Goal: Task Accomplishment & Management: Use online tool/utility

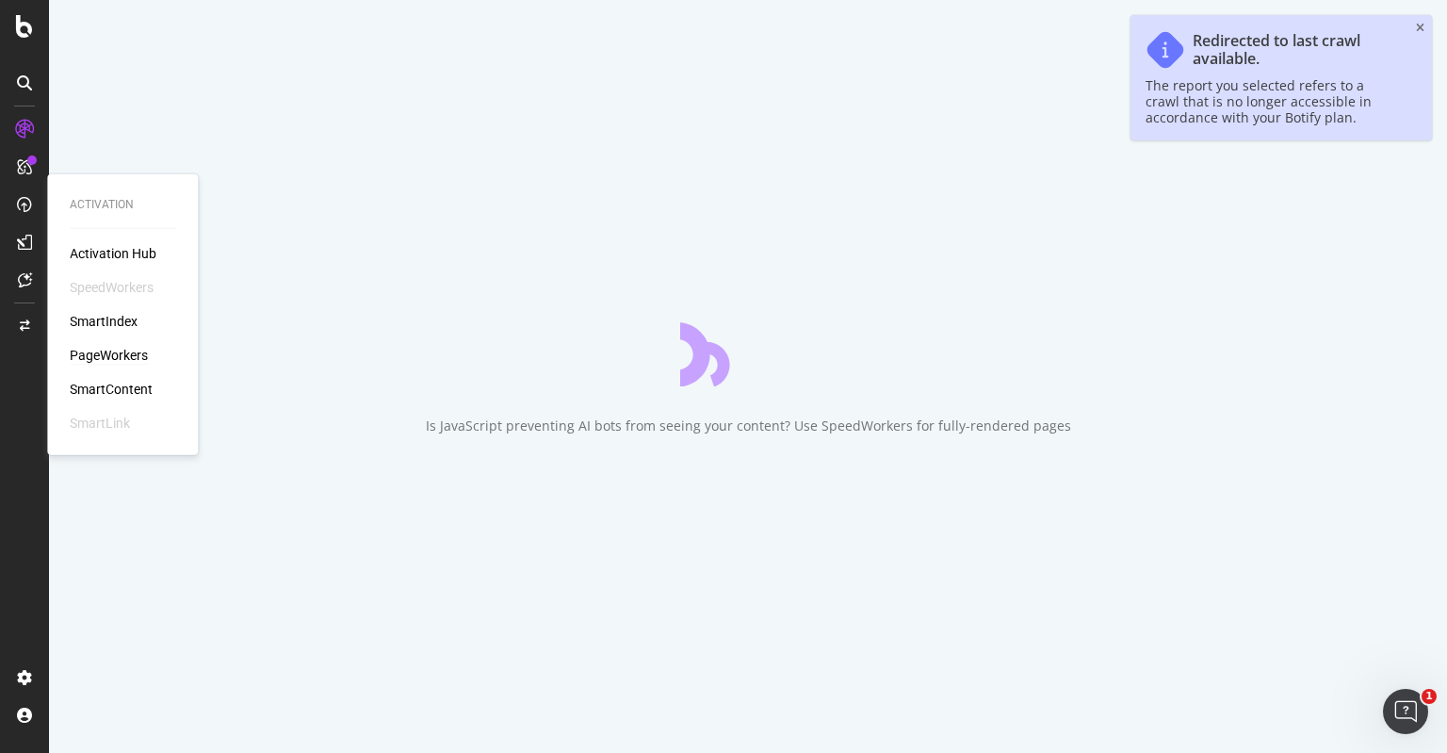
click at [116, 357] on div "PageWorkers" at bounding box center [109, 355] width 78 height 19
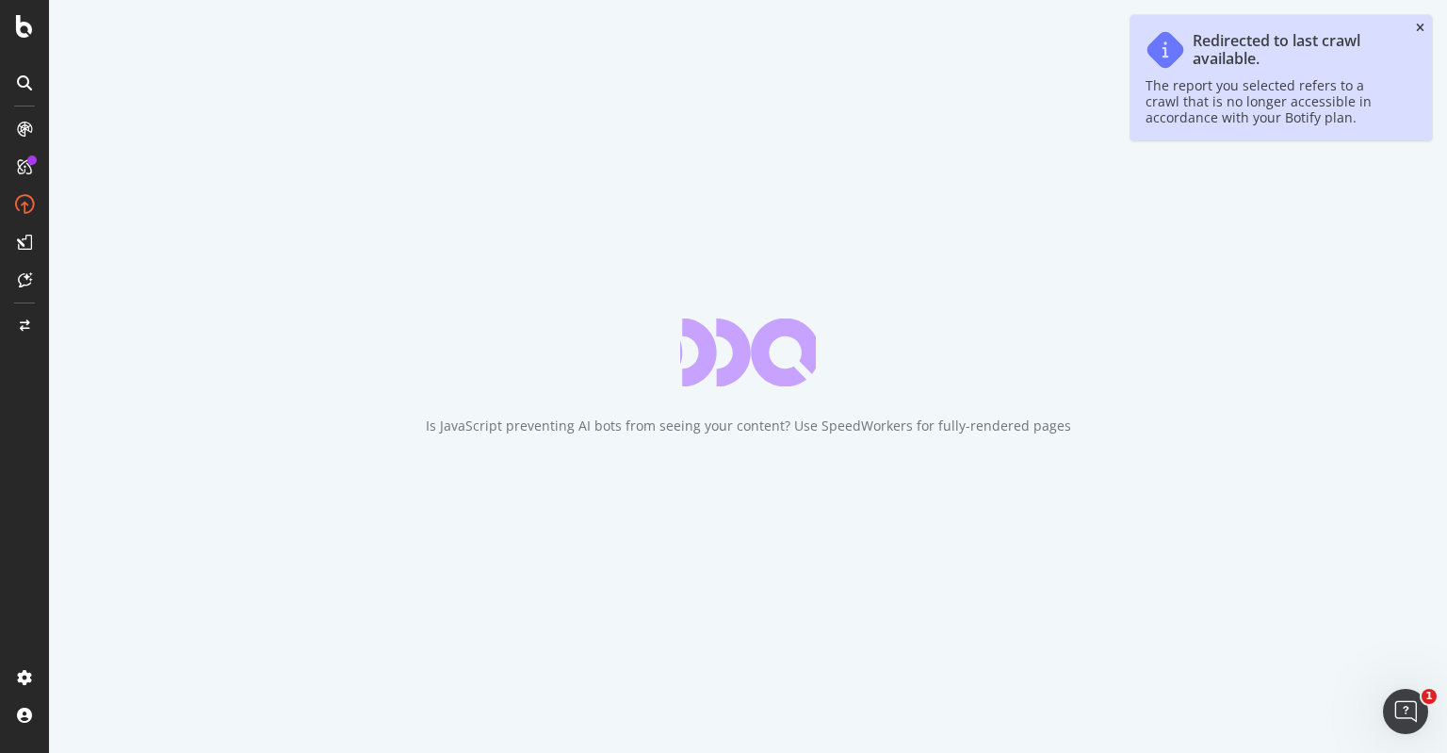
click at [1419, 25] on icon "close toast" at bounding box center [1420, 28] width 8 height 11
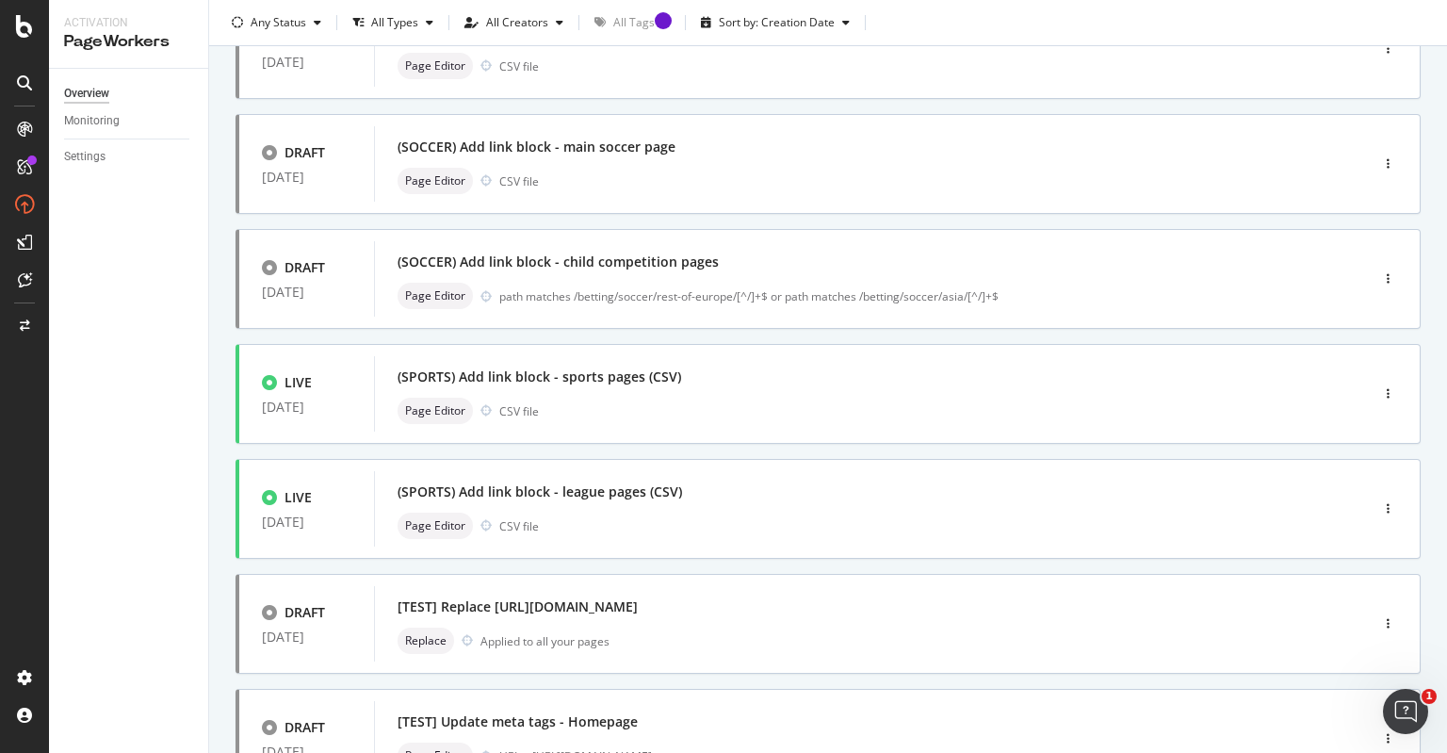
scroll to position [173, 0]
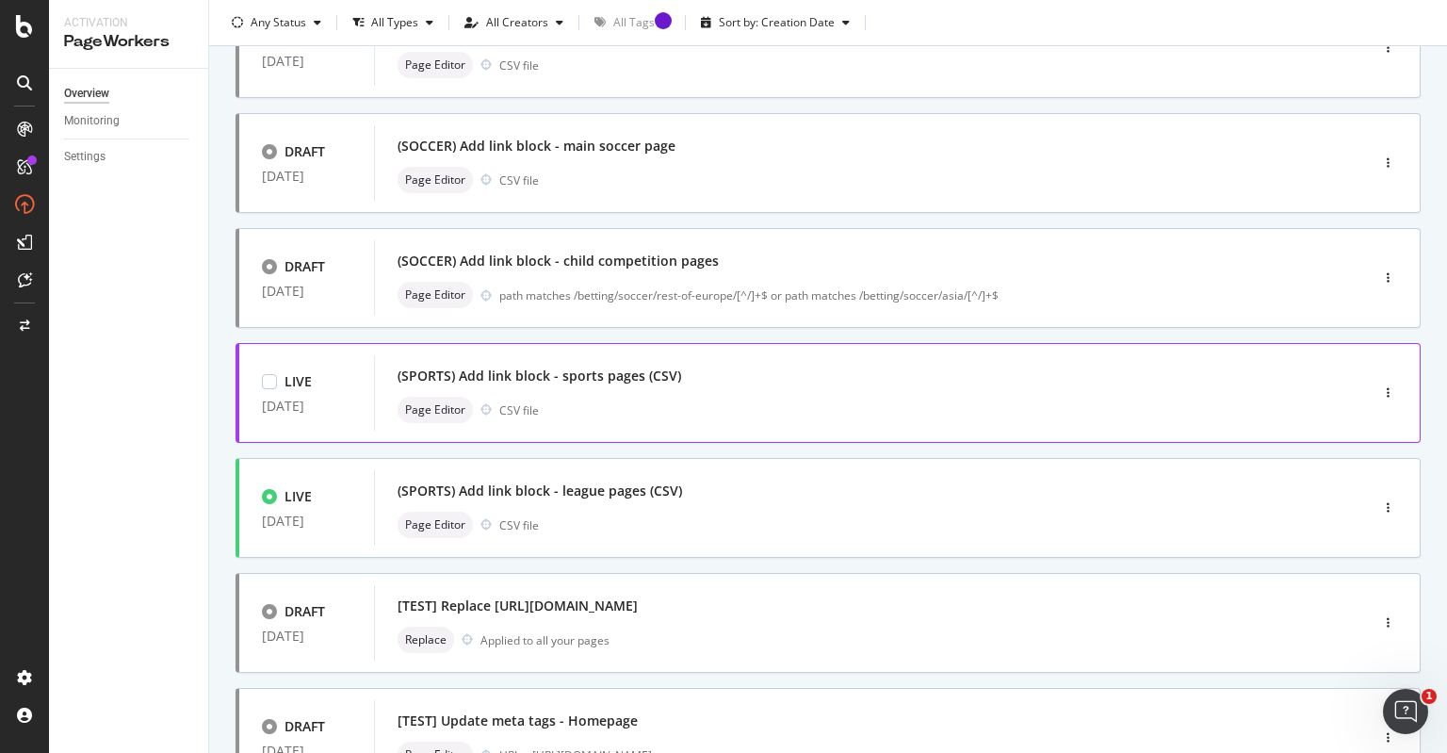
click at [755, 386] on div "(SPORTS) Add link block - sports pages (CSV)" at bounding box center [843, 376] width 891 height 26
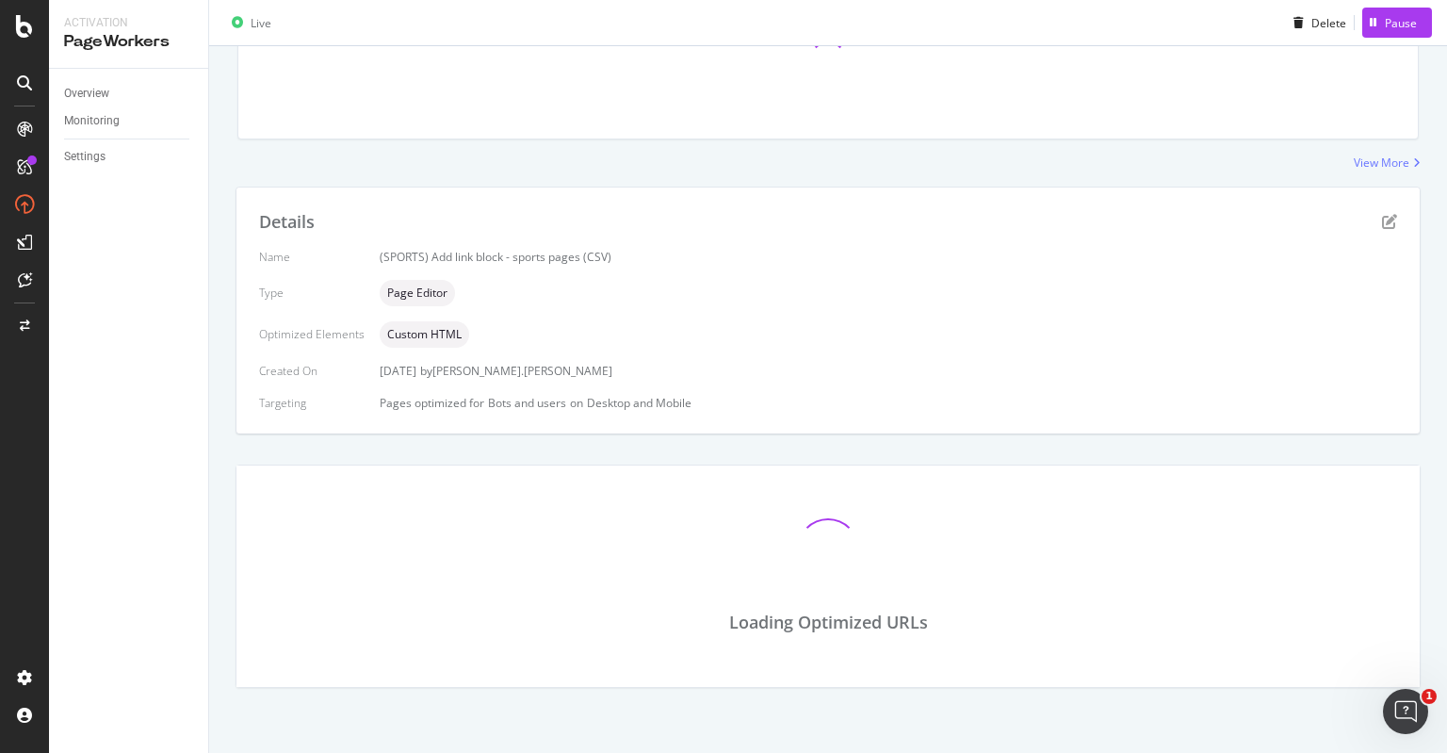
scroll to position [217, 0]
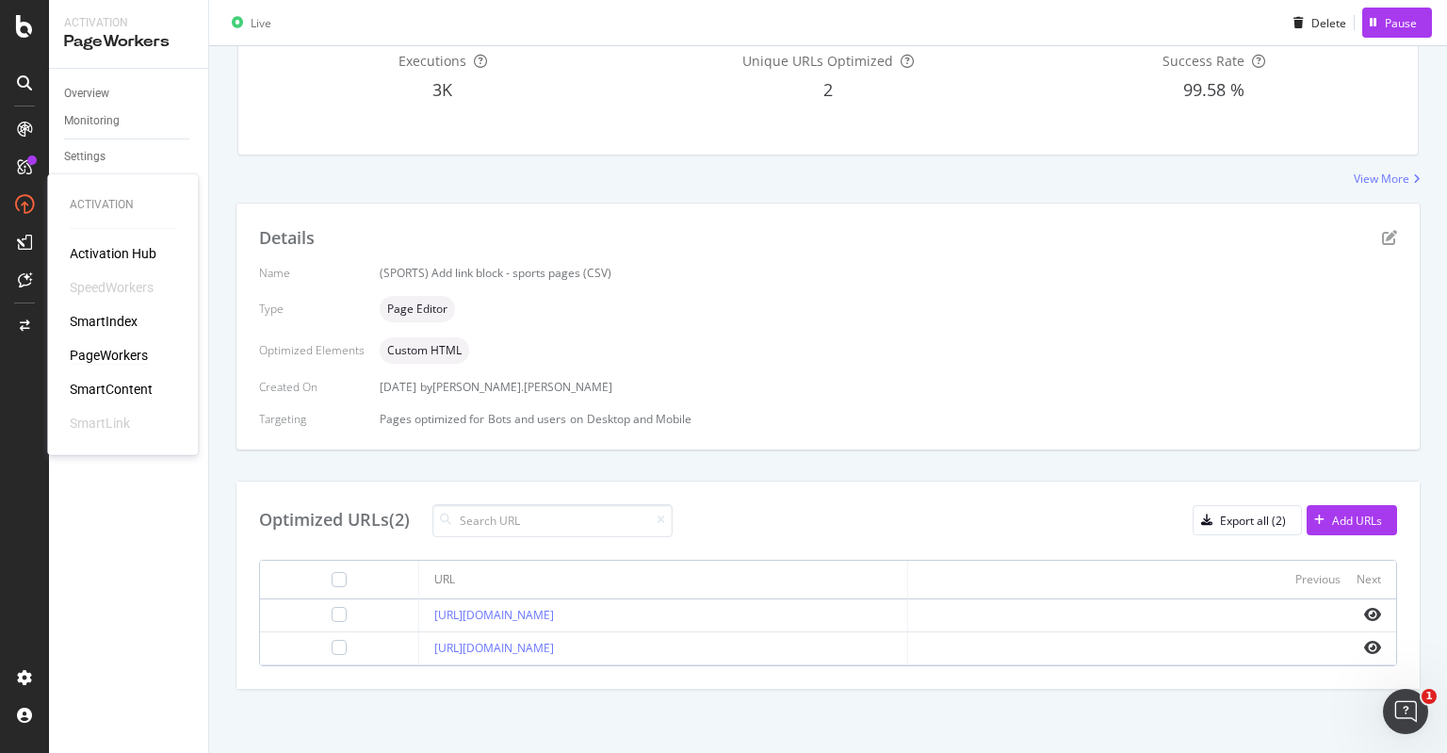
click at [110, 351] on div "PageWorkers" at bounding box center [109, 355] width 78 height 19
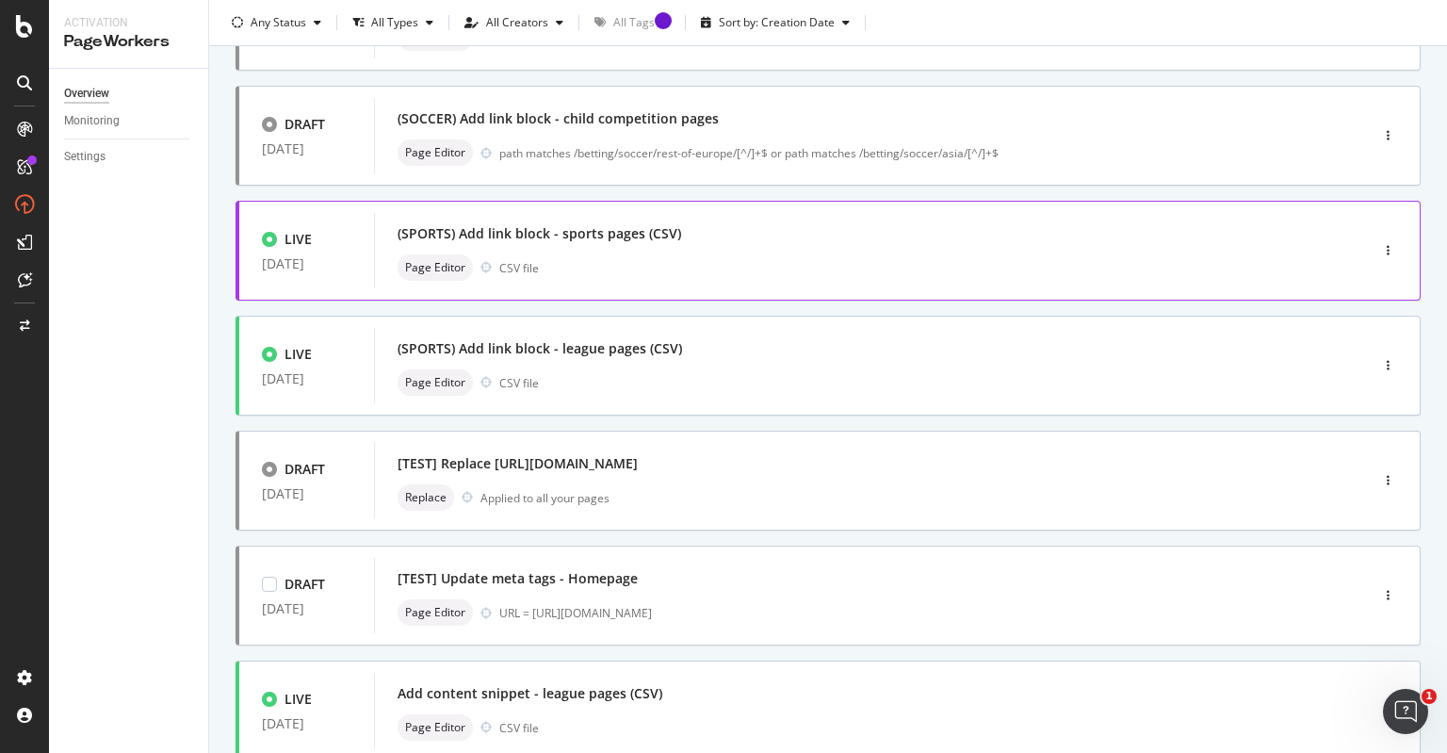
scroll to position [317, 0]
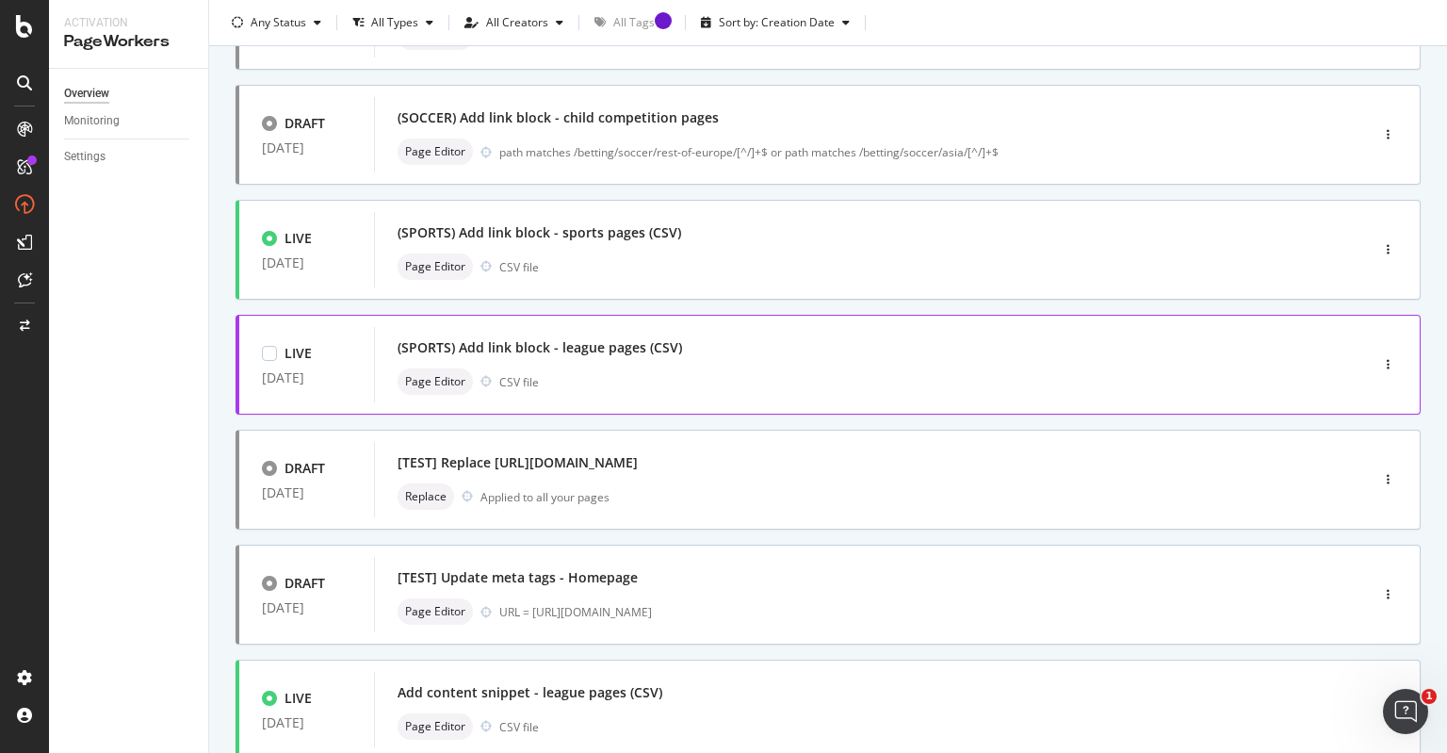
click at [693, 373] on div "Page Editor CSV file" at bounding box center [843, 381] width 891 height 26
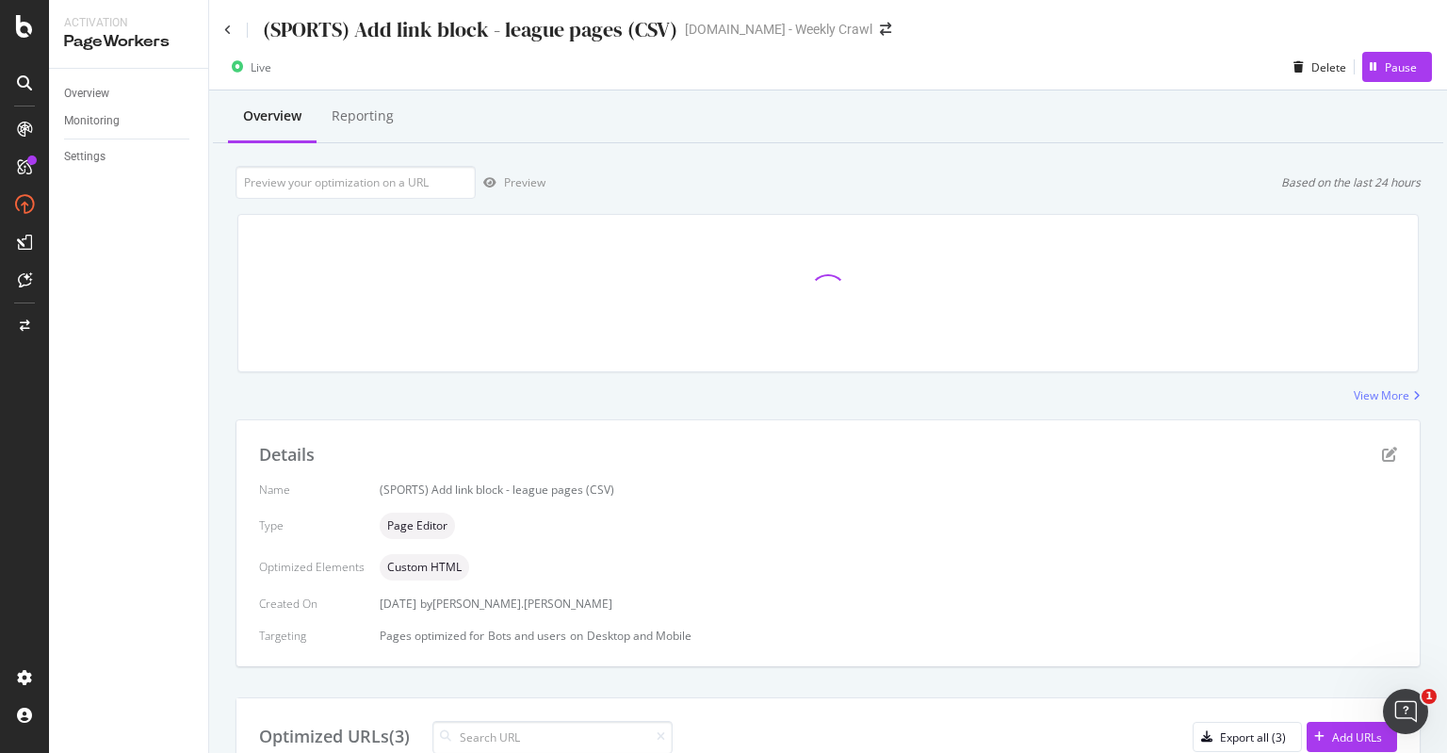
scroll to position [249, 0]
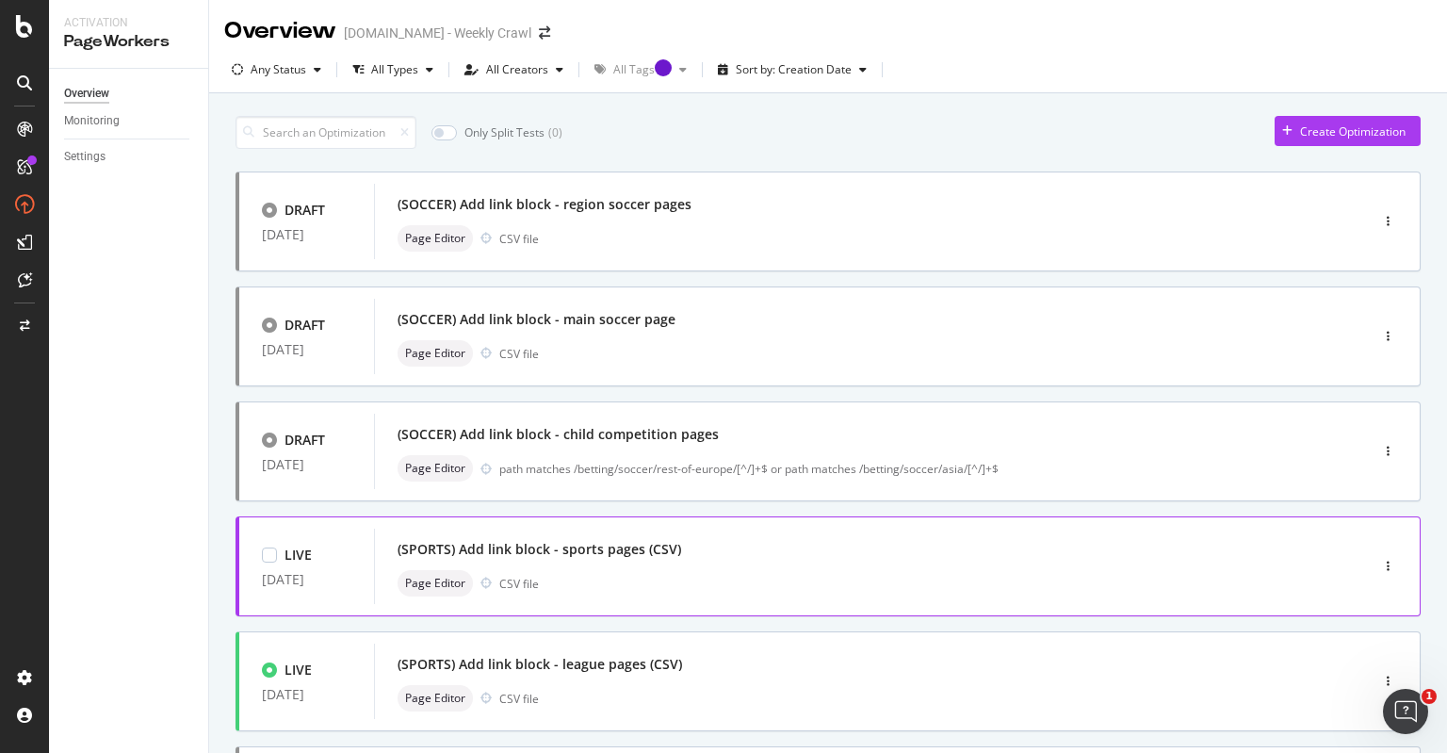
click at [641, 561] on div "(SPORTS) Add link block - sports pages (CSV)" at bounding box center [843, 549] width 891 height 26
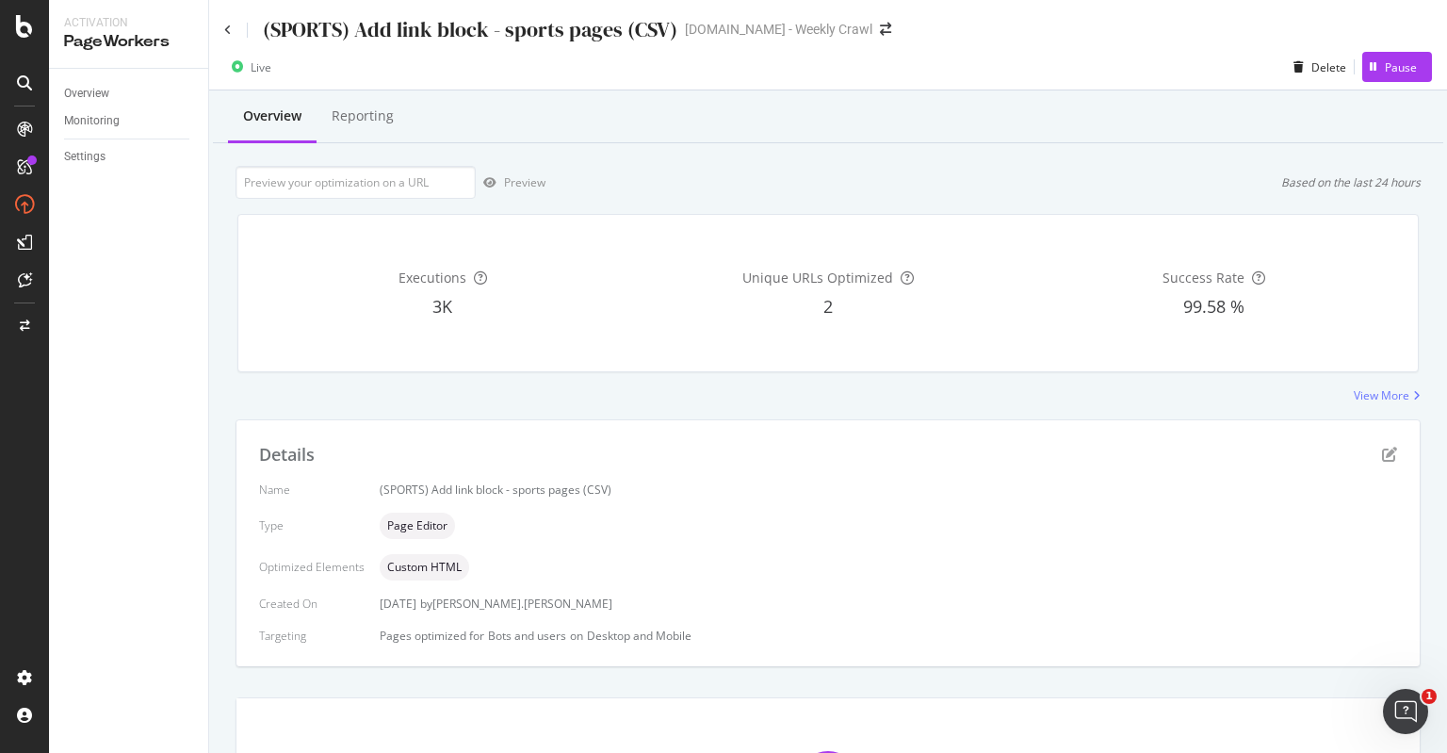
scroll to position [217, 0]
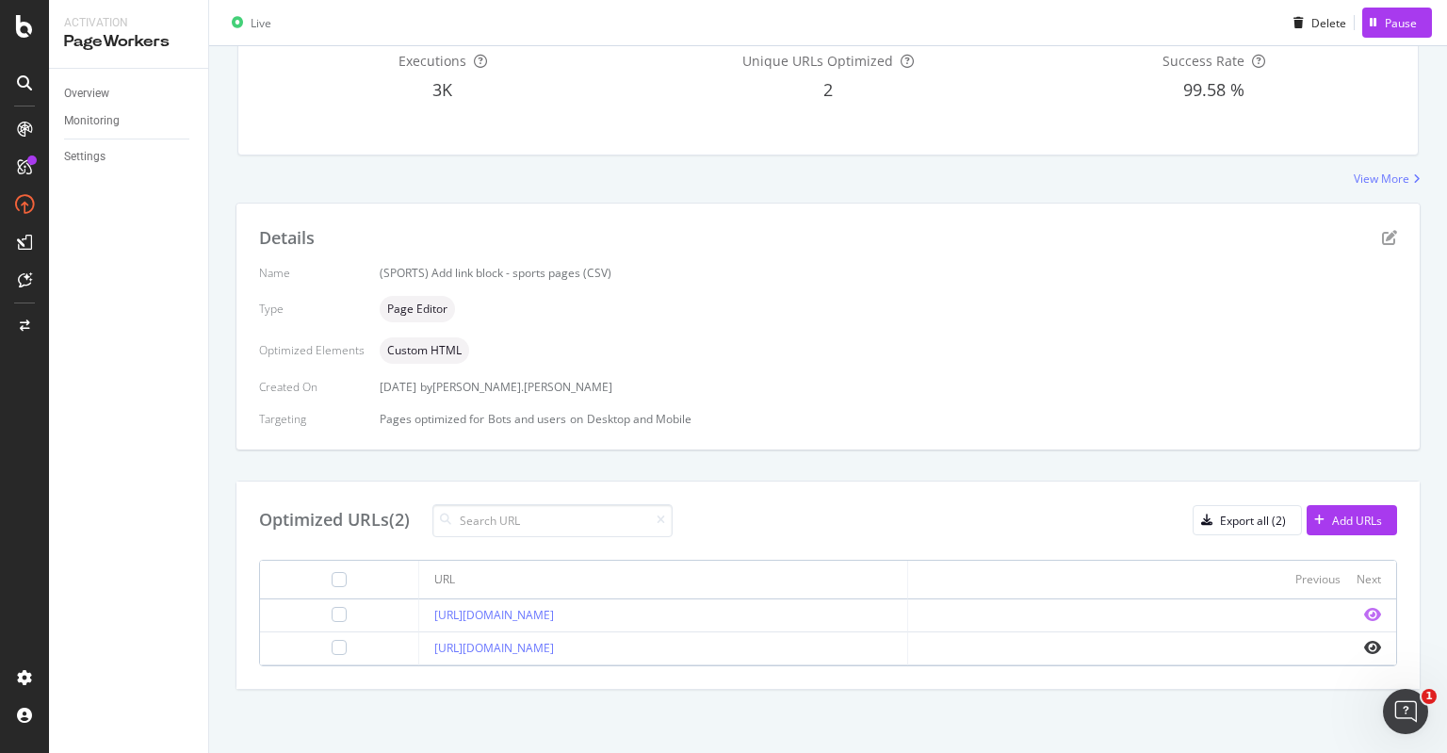
click at [1364, 617] on icon "eye" at bounding box center [1372, 614] width 17 height 15
click at [122, 356] on div "PageWorkers" at bounding box center [109, 355] width 78 height 19
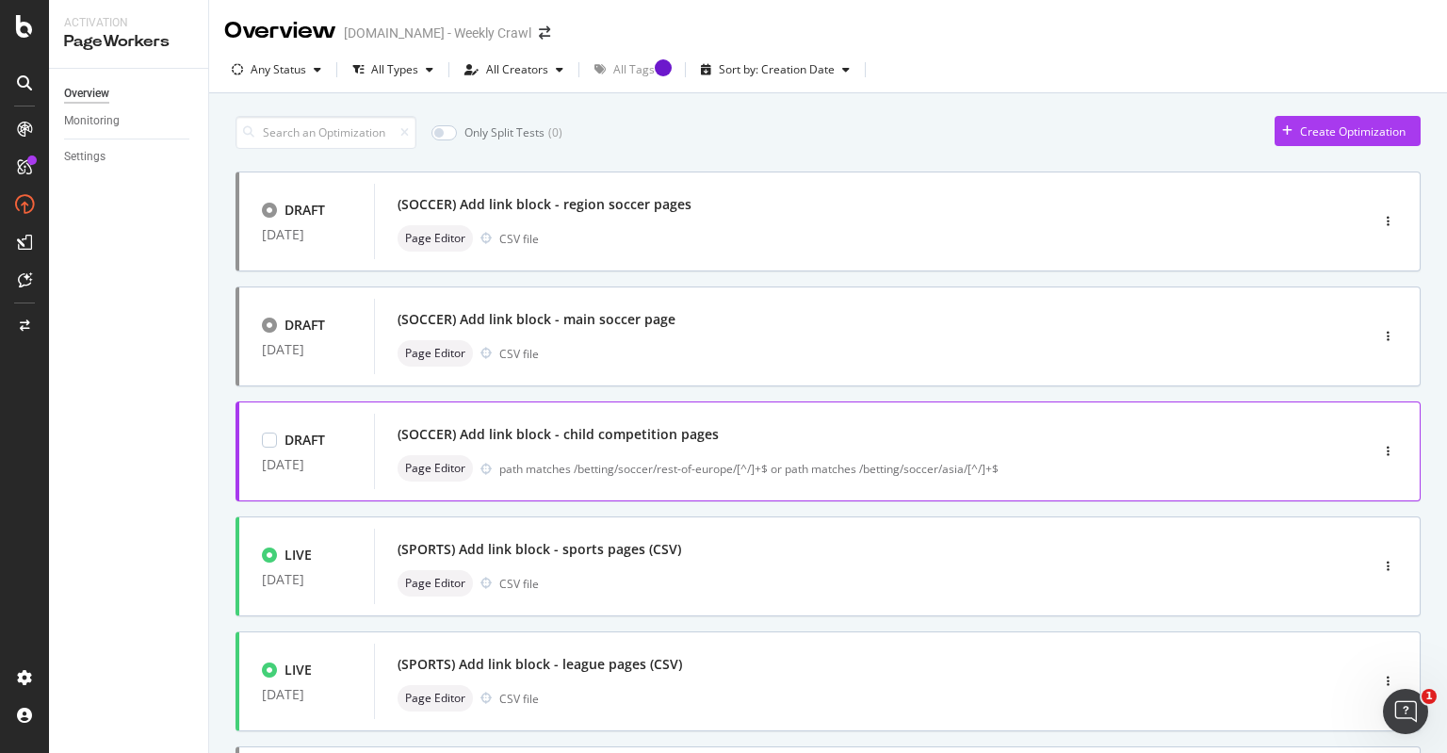
scroll to position [328, 0]
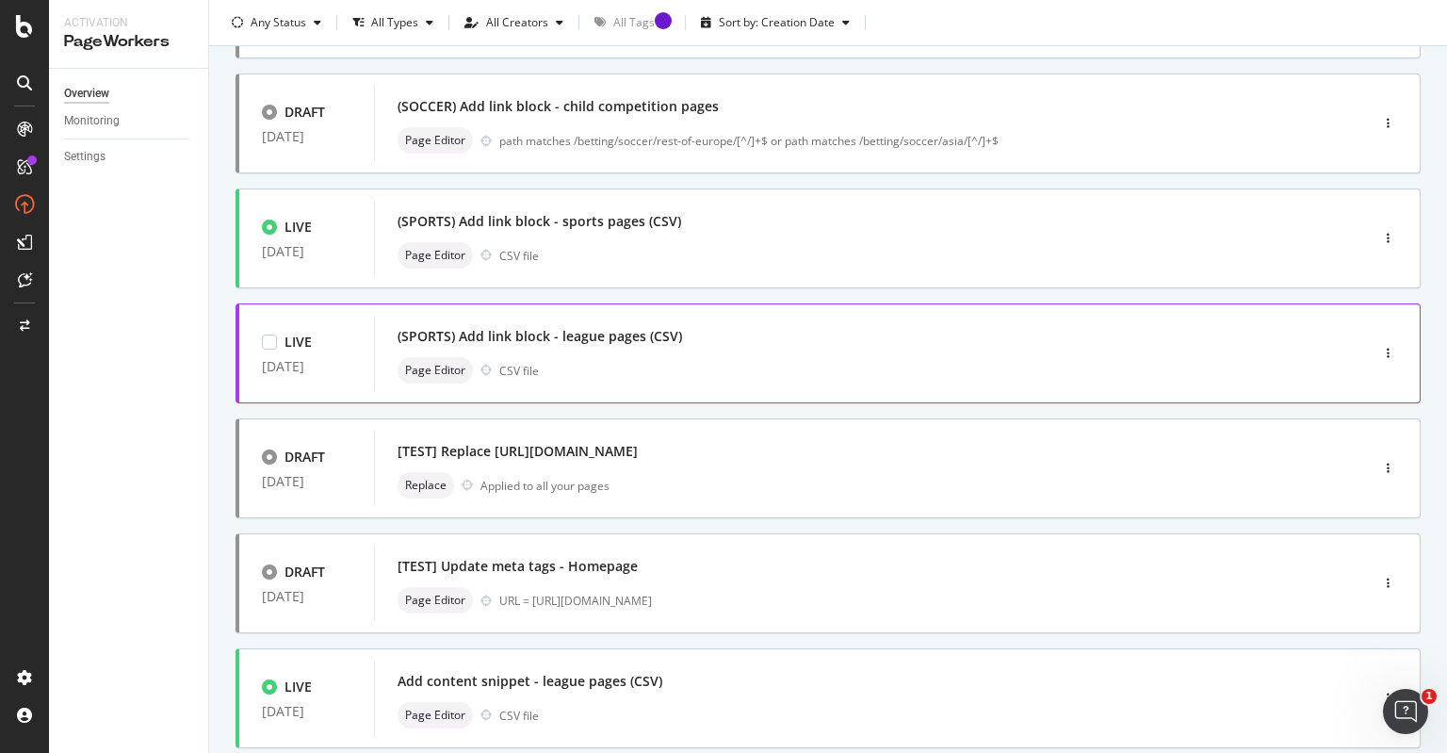
click at [727, 343] on div "(SPORTS) Add link block - league pages (CSV)" at bounding box center [843, 336] width 891 height 26
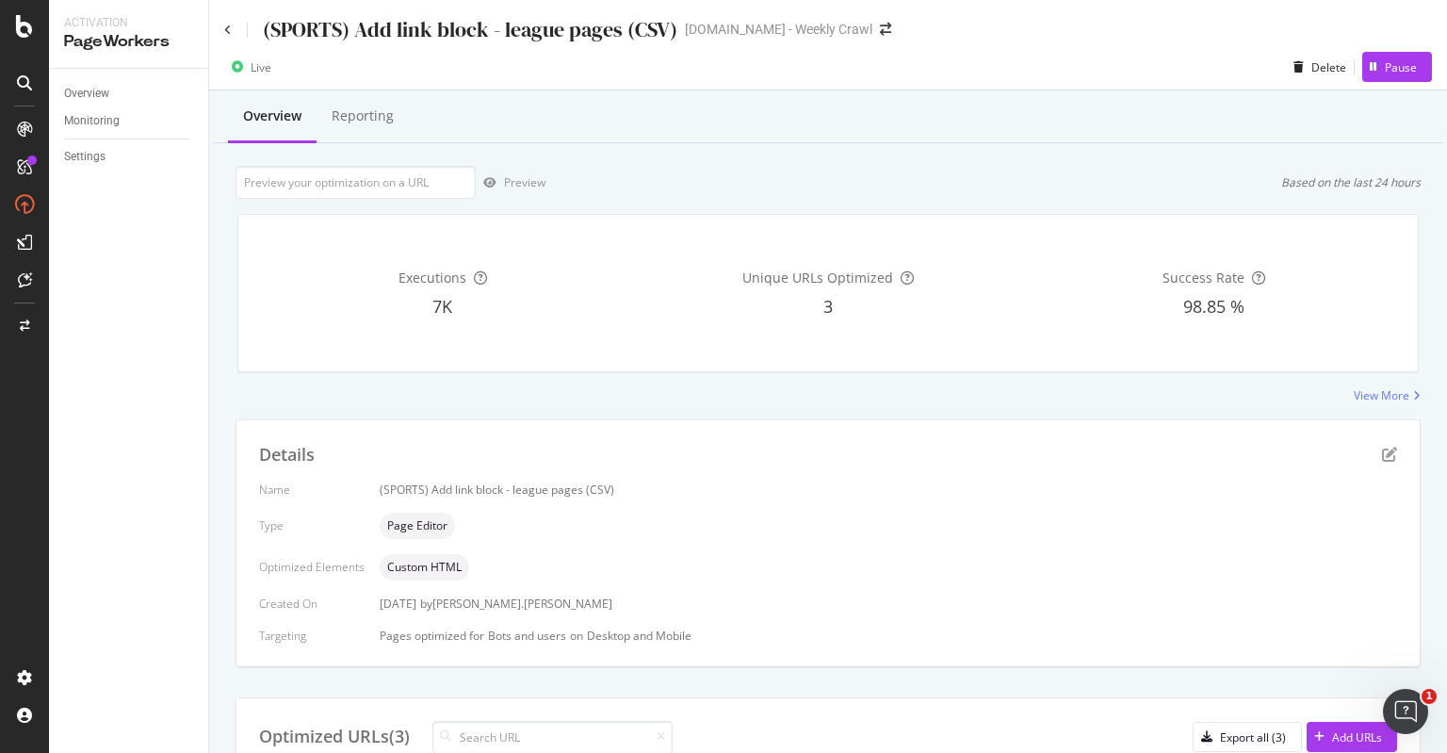
scroll to position [249, 0]
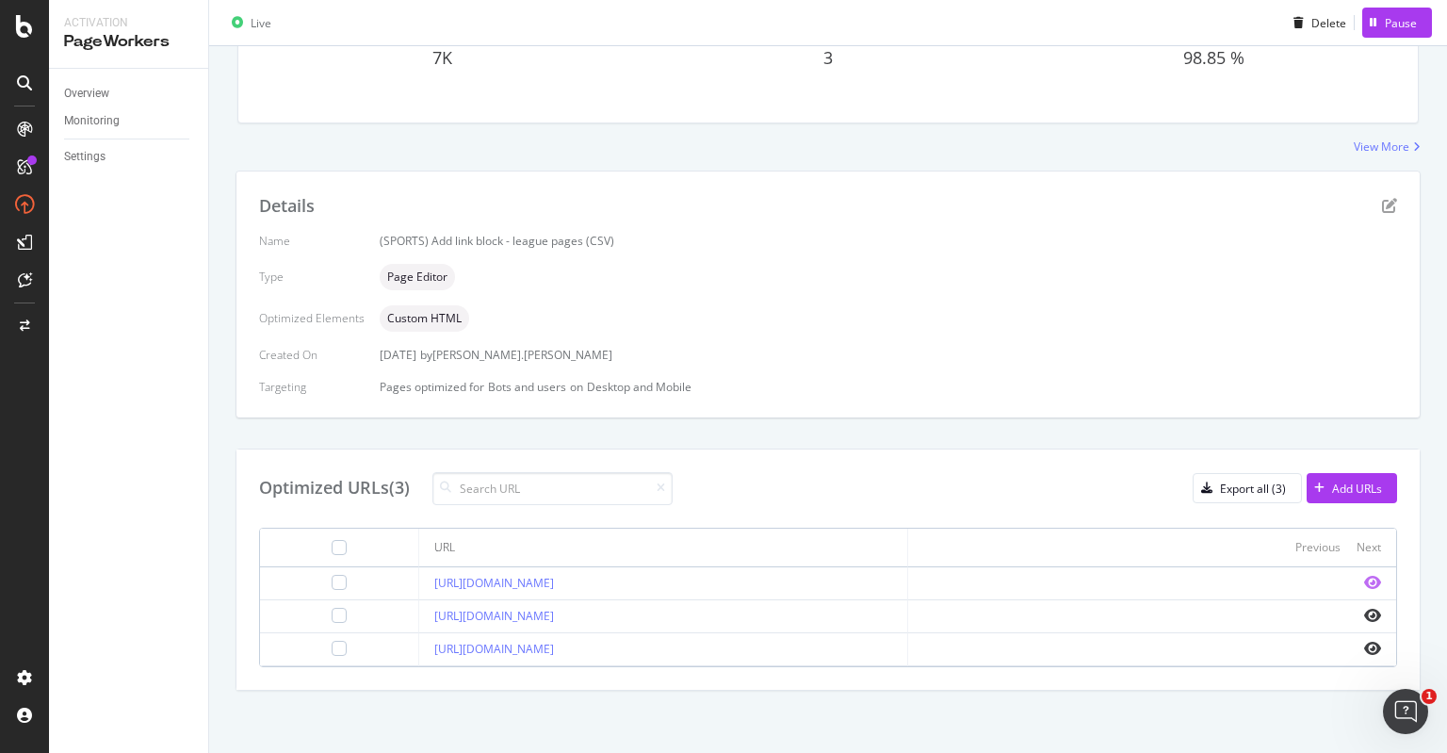
click at [1366, 583] on icon "eye" at bounding box center [1372, 582] width 17 height 15
click at [554, 613] on link "[URL][DOMAIN_NAME]" at bounding box center [494, 616] width 120 height 16
